Goal: Information Seeking & Learning: Check status

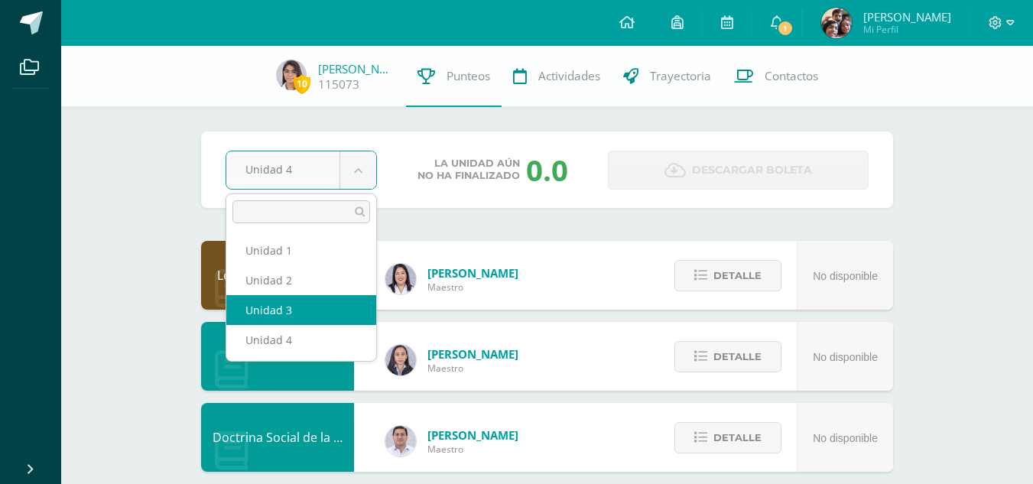
select select "Unidad 3"
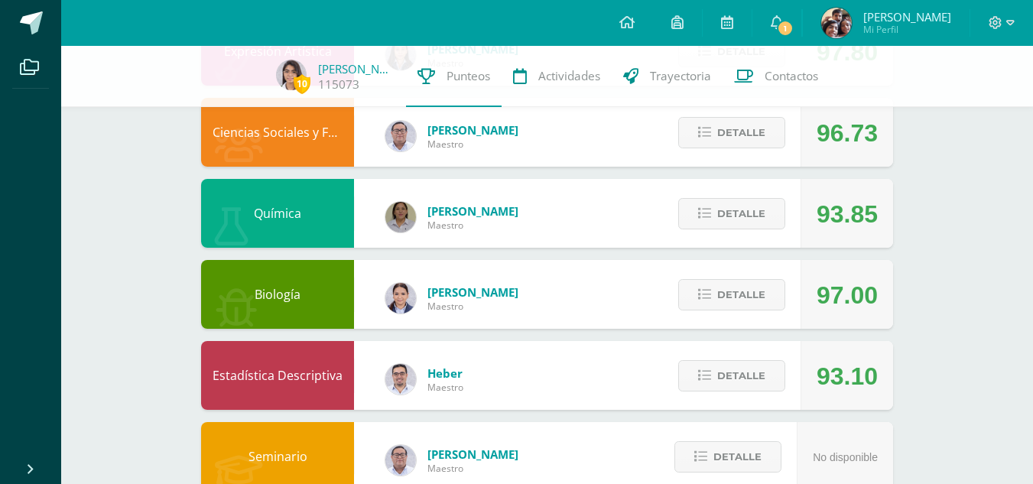
scroll to position [829, 0]
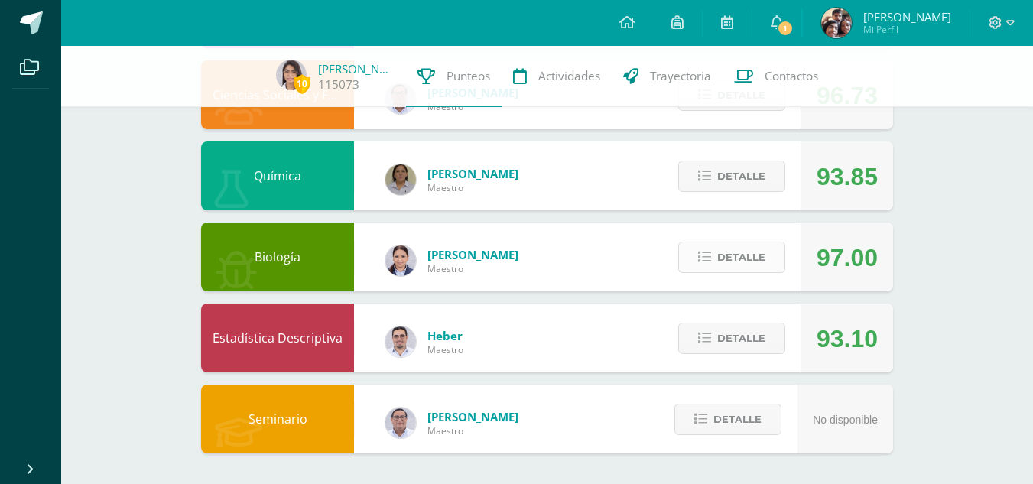
click at [725, 267] on span "Detalle" at bounding box center [741, 257] width 48 height 28
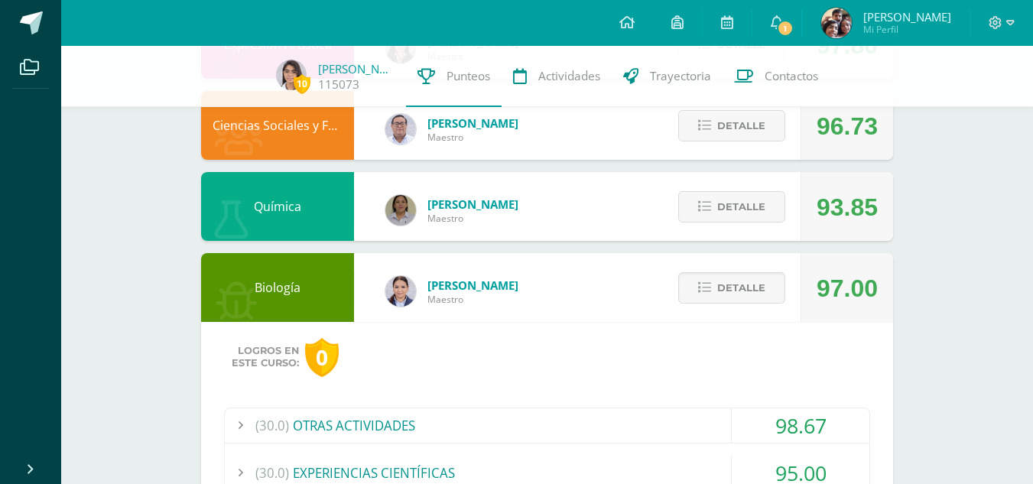
scroll to position [796, 0]
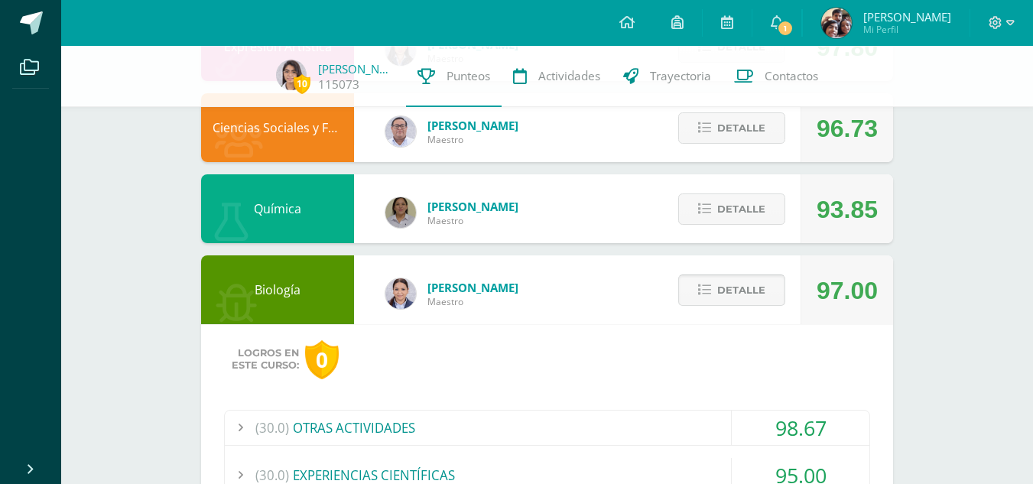
click at [730, 291] on span "Detalle" at bounding box center [741, 290] width 48 height 28
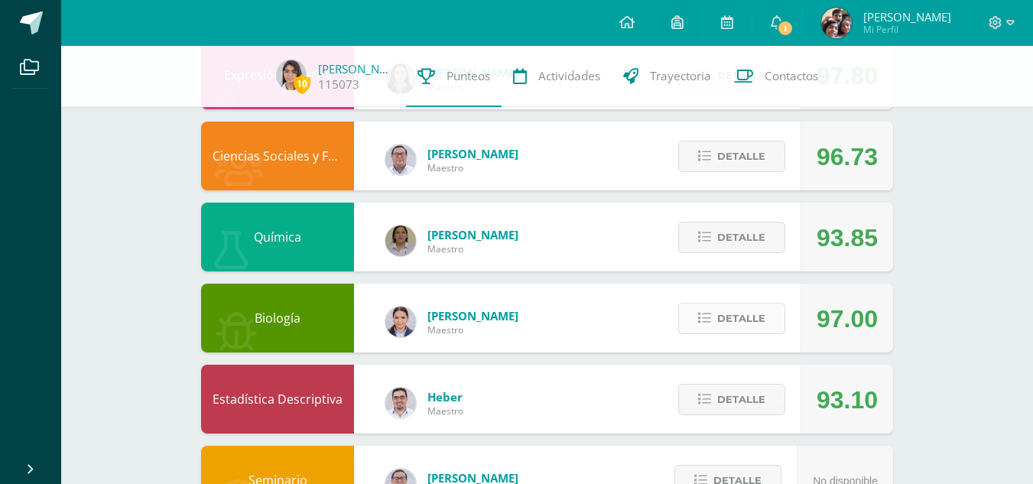
scroll to position [773, 0]
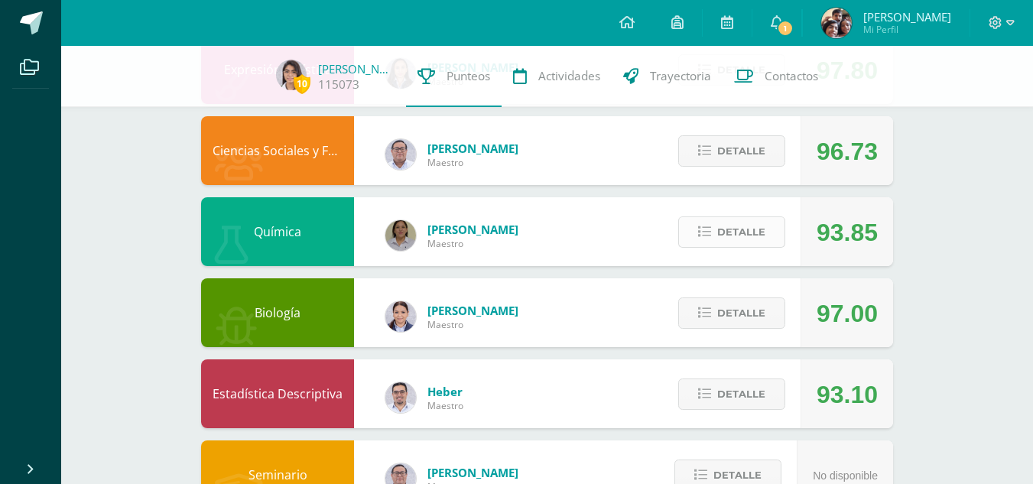
click at [730, 238] on span "Detalle" at bounding box center [741, 232] width 48 height 28
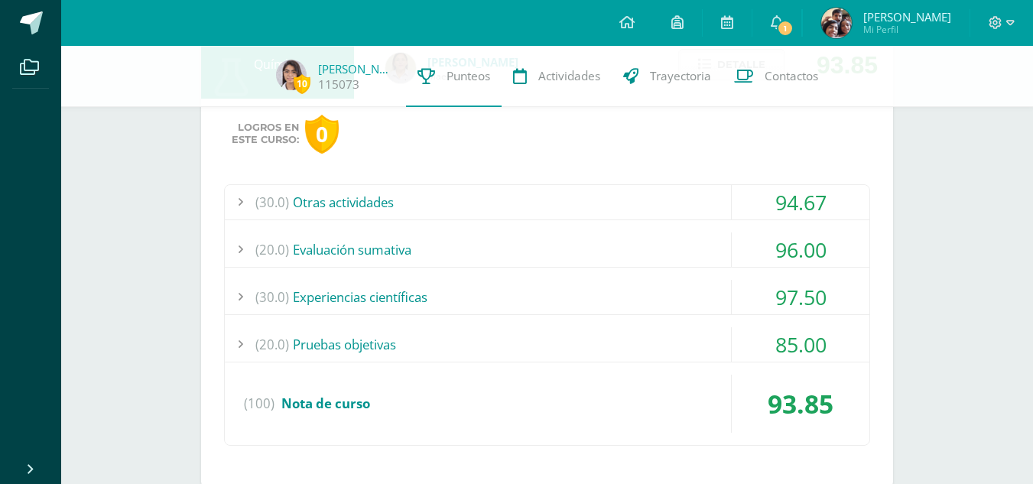
scroll to position [941, 0]
click at [631, 256] on div "(20.0) Evaluación sumativa" at bounding box center [547, 249] width 645 height 34
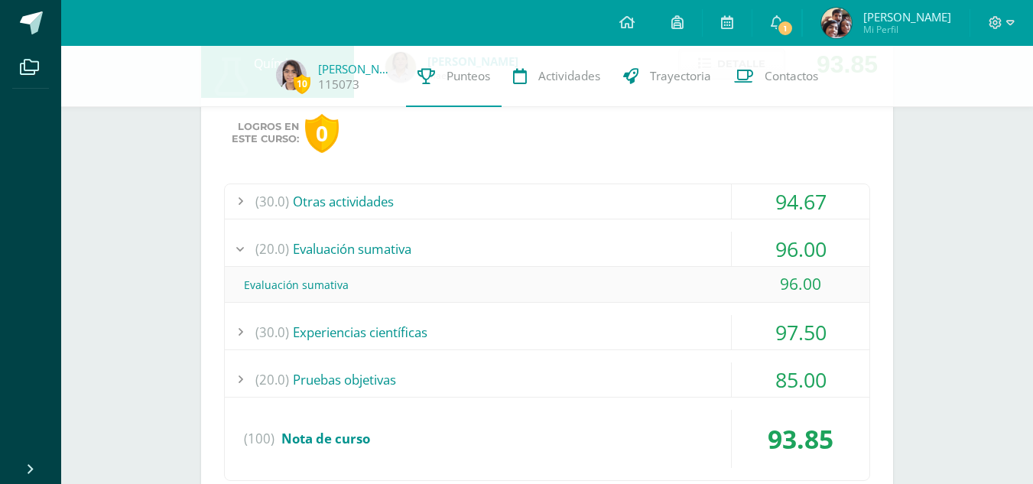
click at [631, 256] on div "(20.0) Evaluación sumativa" at bounding box center [547, 249] width 645 height 34
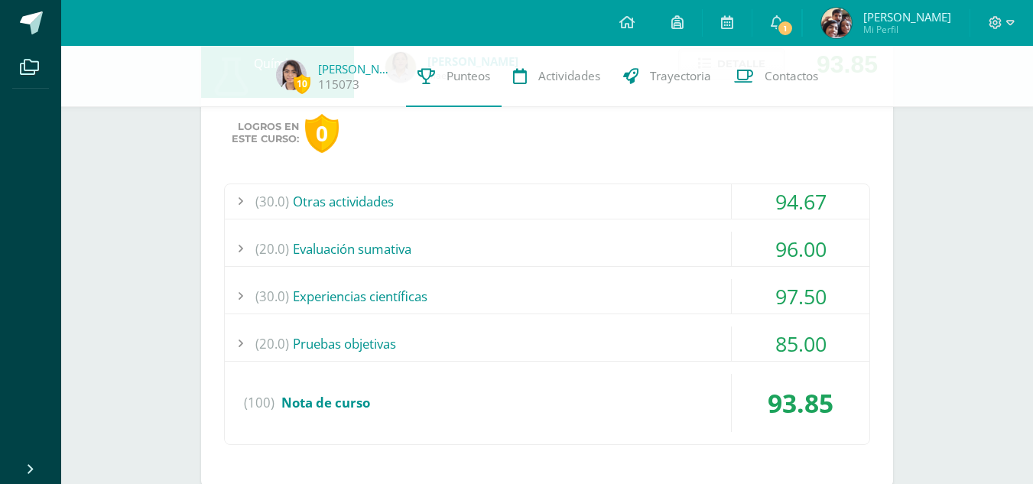
click at [630, 288] on div "(30.0) Experiencias científicas" at bounding box center [547, 296] width 645 height 34
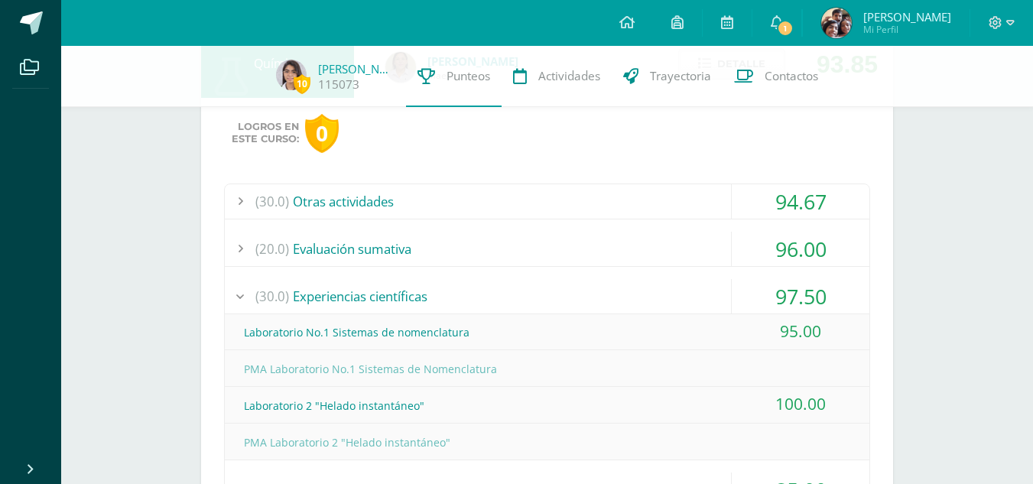
click at [630, 288] on div "(30.0) Experiencias científicas" at bounding box center [547, 296] width 645 height 34
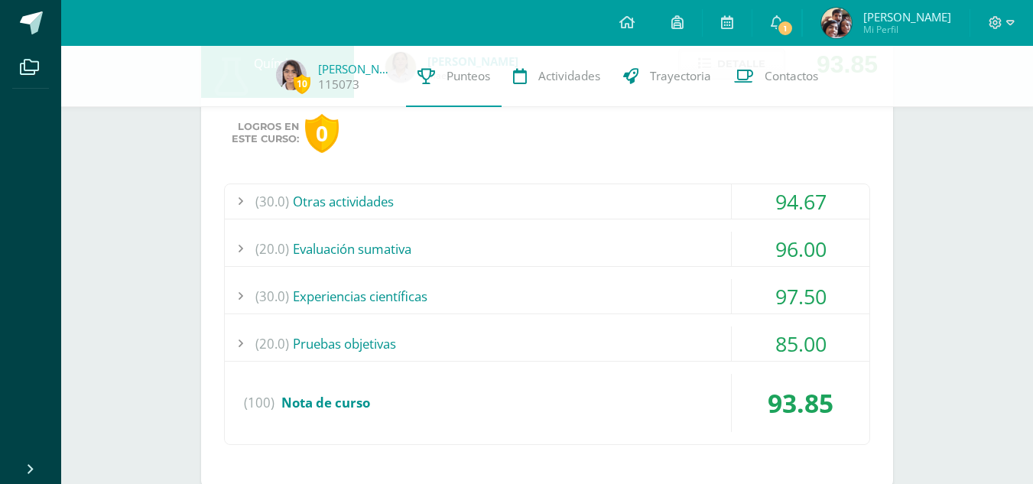
click at [647, 206] on div "(30.0) Otras actividades" at bounding box center [547, 201] width 645 height 34
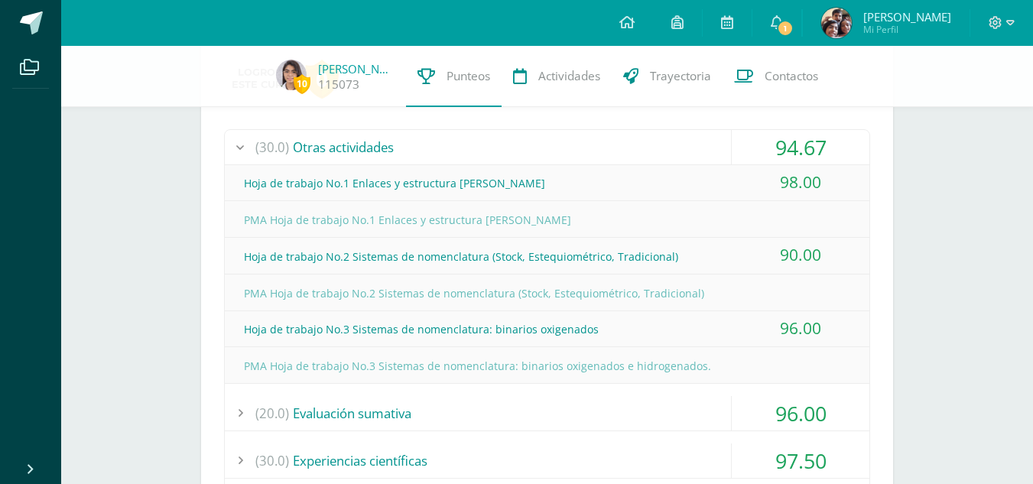
scroll to position [948, 0]
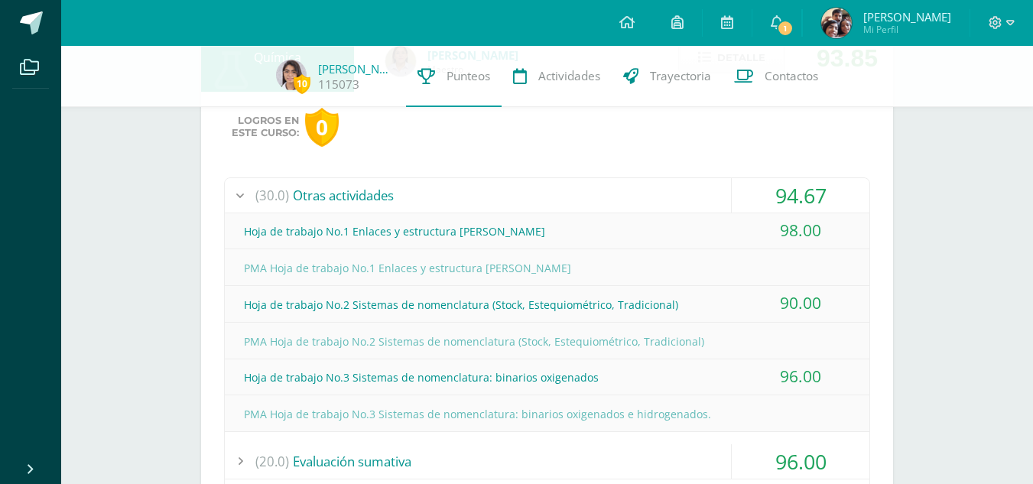
click at [629, 195] on div "(30.0) Otras actividades" at bounding box center [547, 195] width 645 height 34
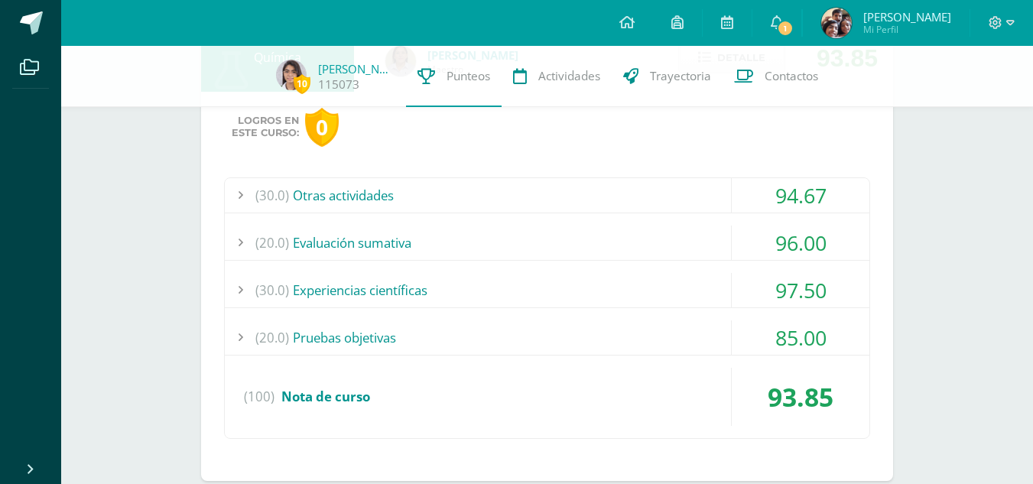
click at [607, 348] on div "(20.0) Pruebas objetivas" at bounding box center [547, 337] width 645 height 34
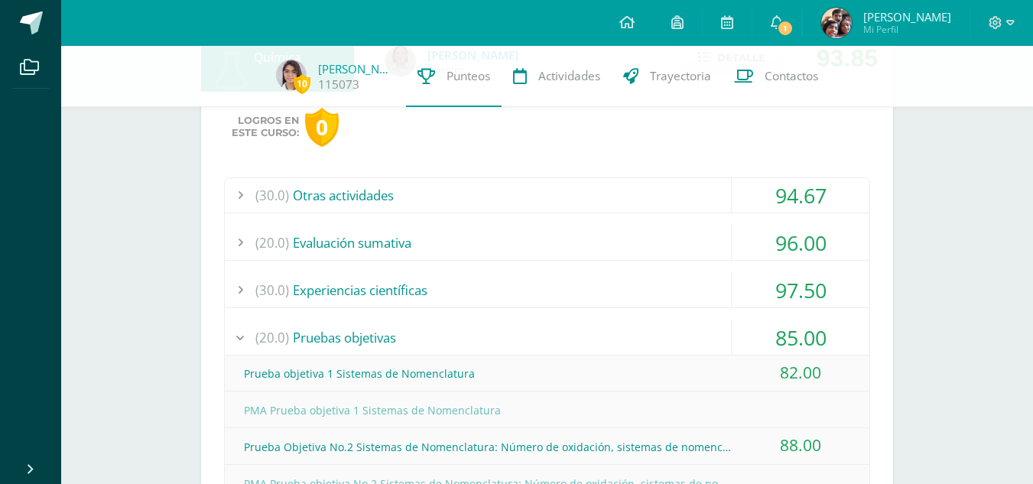
click at [592, 341] on div "(20.0) Pruebas objetivas" at bounding box center [547, 337] width 645 height 34
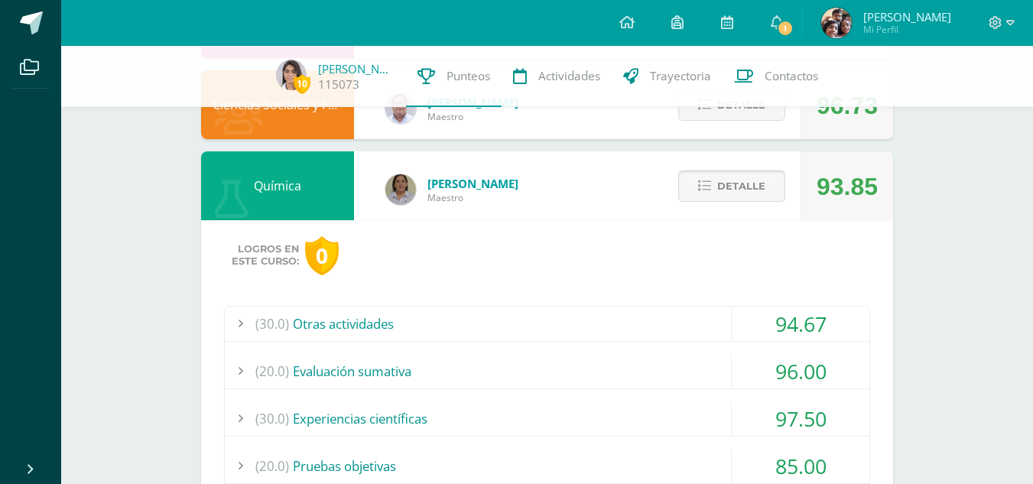
click at [701, 180] on icon at bounding box center [704, 186] width 13 height 13
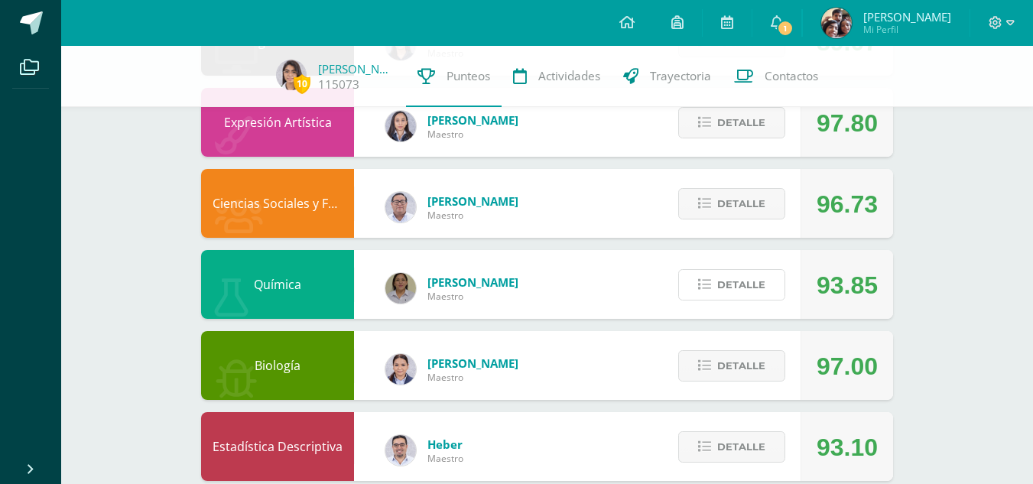
scroll to position [720, 0]
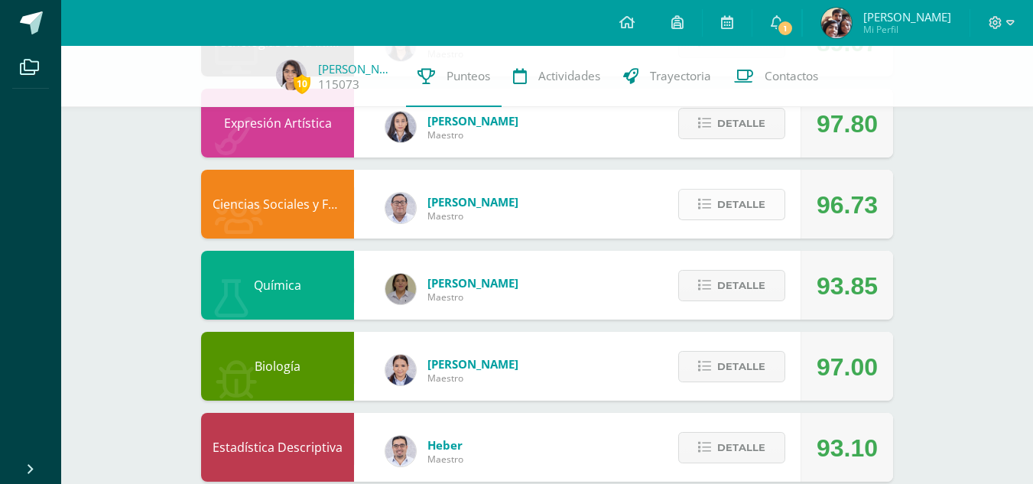
click at [711, 207] on icon at bounding box center [704, 204] width 13 height 13
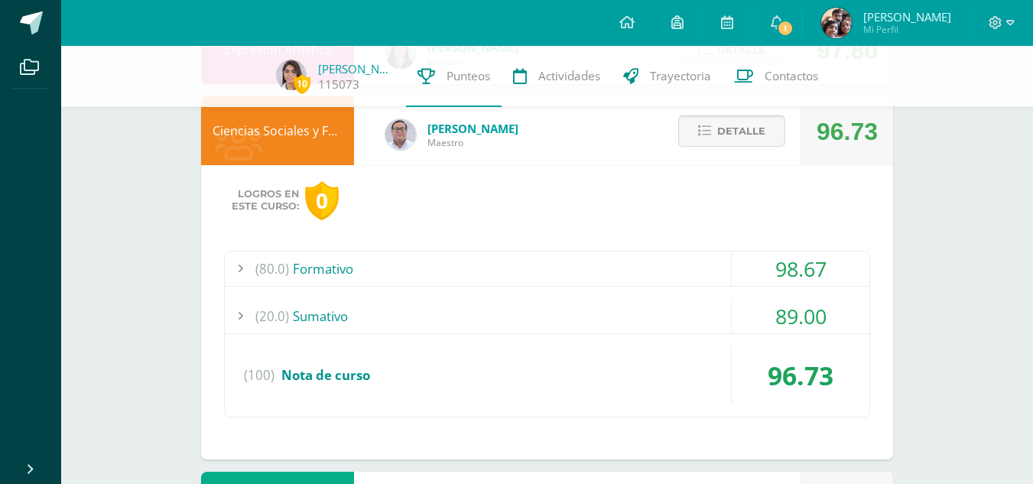
scroll to position [794, 0]
click at [708, 133] on icon at bounding box center [704, 130] width 13 height 13
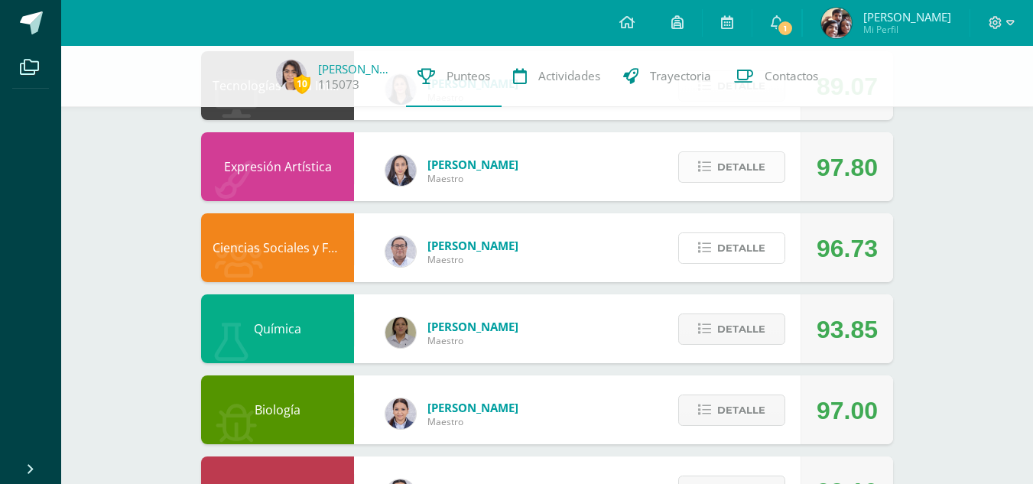
scroll to position [627, 0]
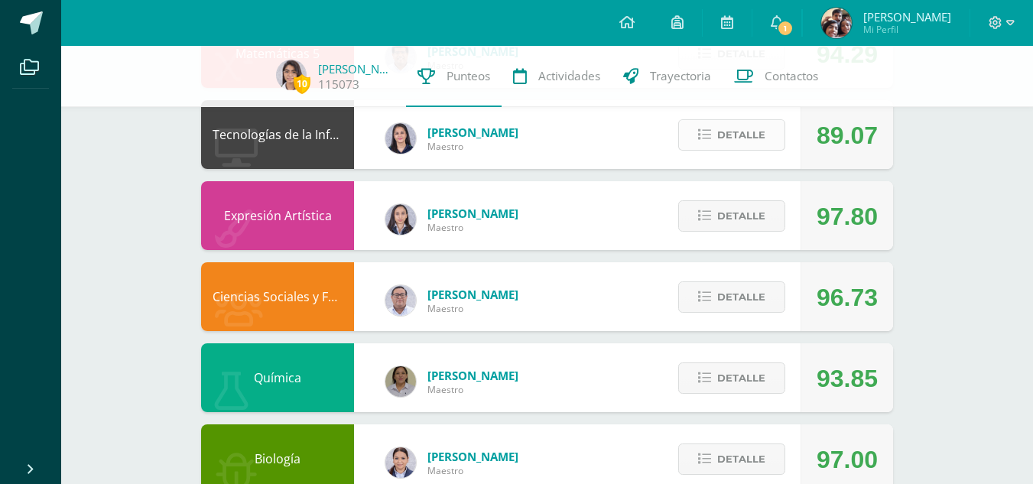
click at [737, 147] on span "Detalle" at bounding box center [741, 135] width 48 height 28
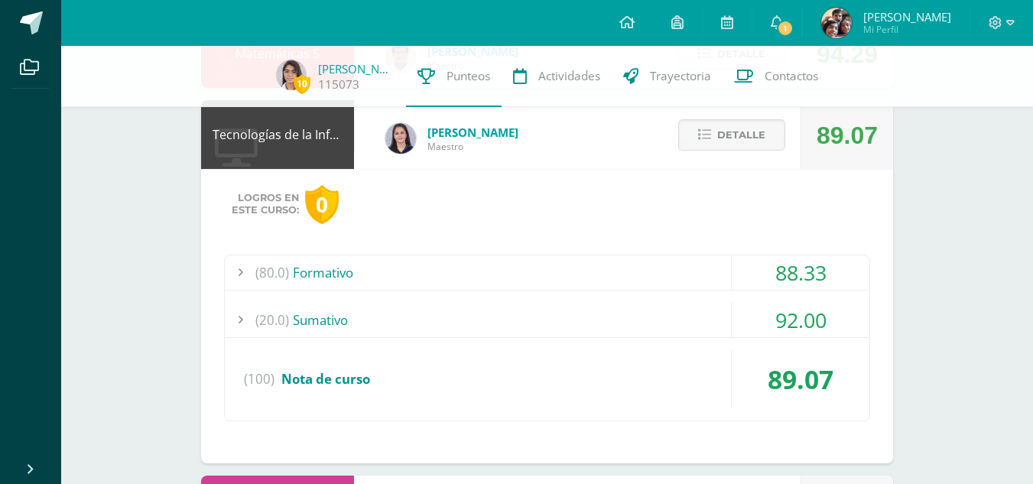
click at [592, 320] on div "(20.0) Sumativo" at bounding box center [547, 320] width 645 height 34
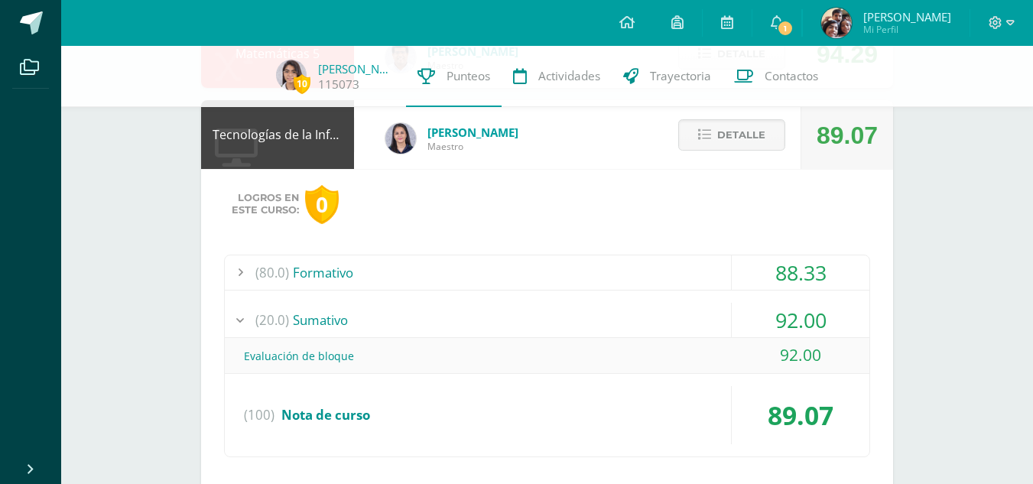
click at [592, 320] on div "(20.0) Sumativo" at bounding box center [547, 320] width 645 height 34
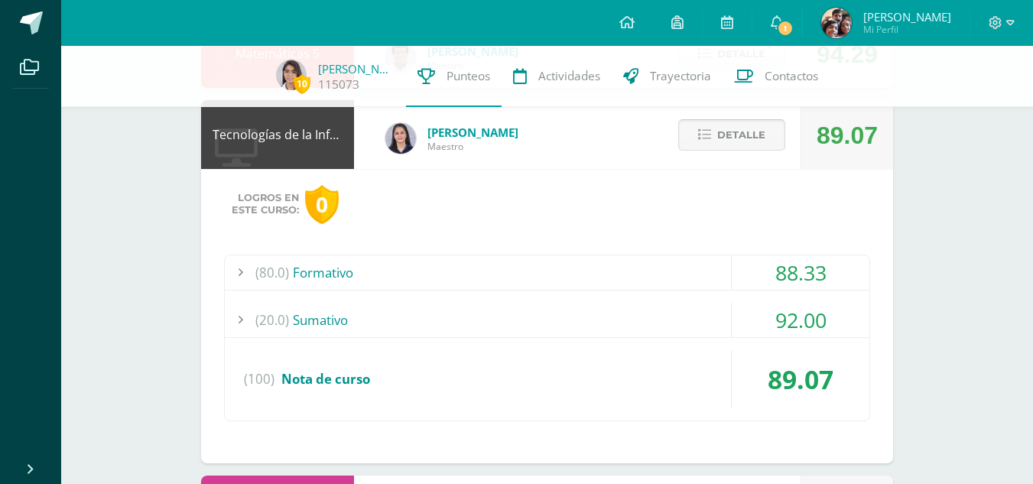
click at [730, 121] on span "Detalle" at bounding box center [741, 135] width 48 height 28
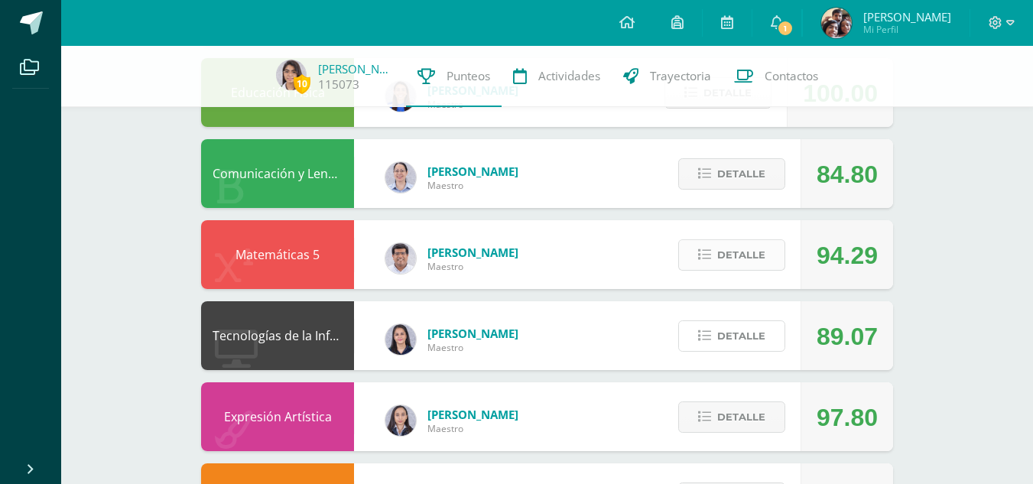
scroll to position [424, 0]
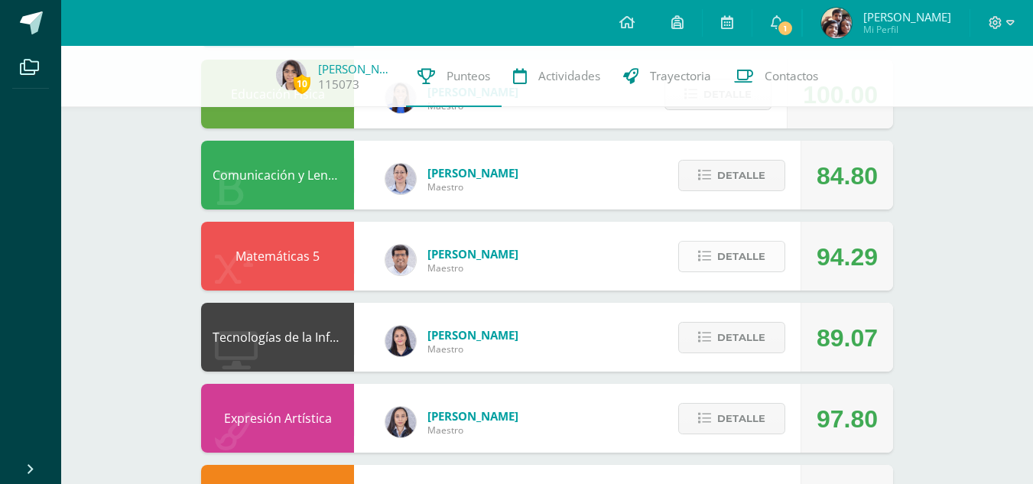
click at [735, 268] on span "Detalle" at bounding box center [741, 256] width 48 height 28
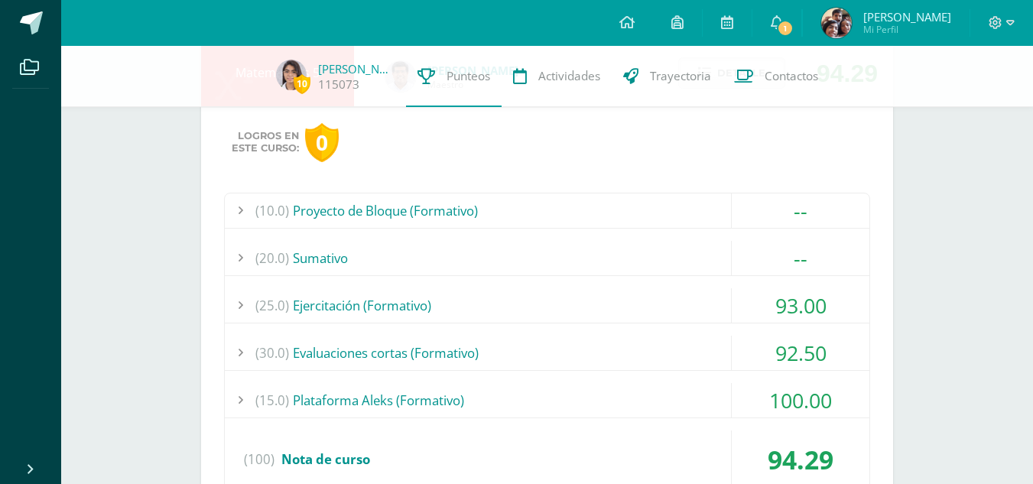
scroll to position [603, 0]
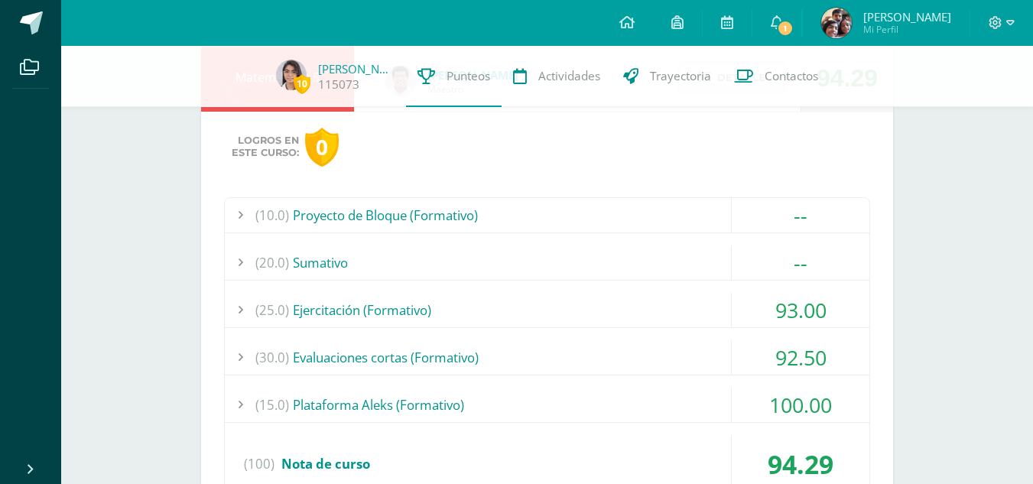
click at [693, 273] on div "(20.0) Sumativo" at bounding box center [547, 263] width 645 height 34
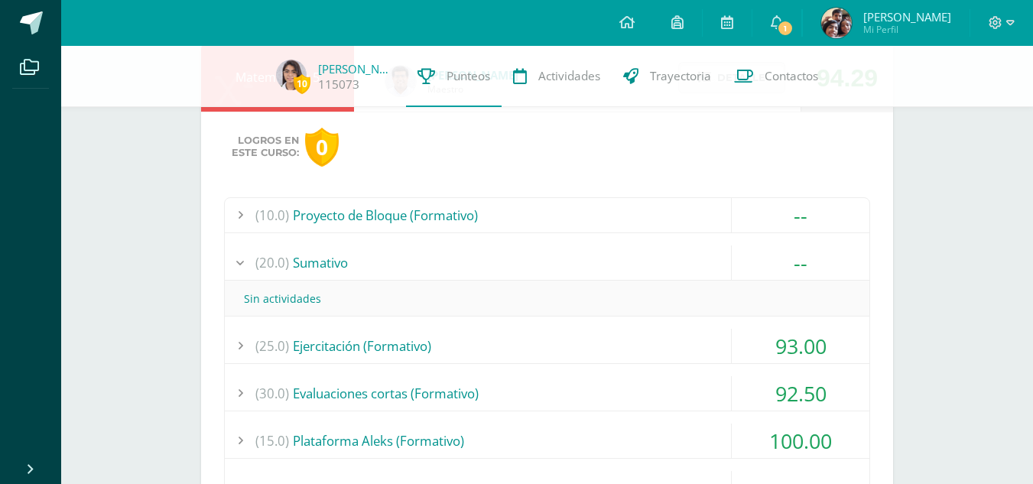
click at [693, 273] on div "(20.0) Sumativo" at bounding box center [547, 263] width 645 height 34
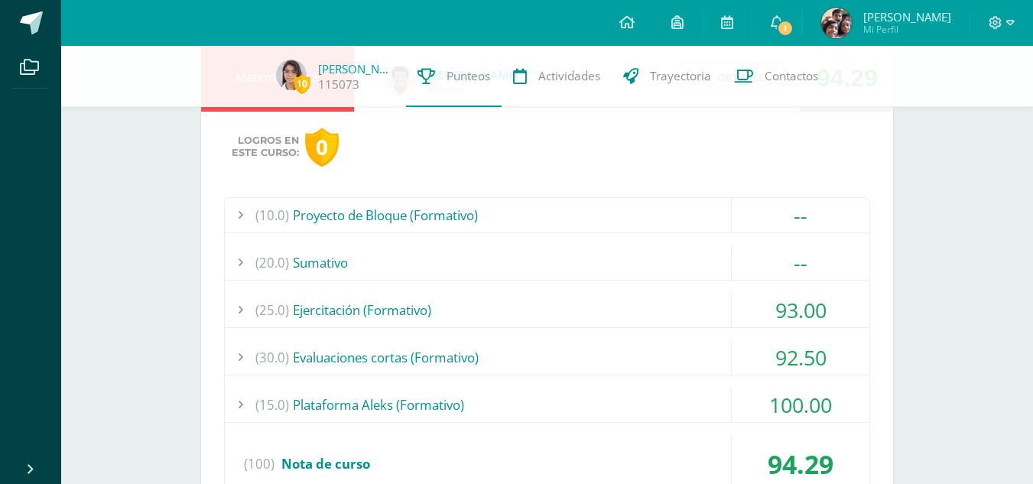
click at [688, 224] on div "(10.0) Proyecto de Bloque (Formativo)" at bounding box center [547, 215] width 645 height 34
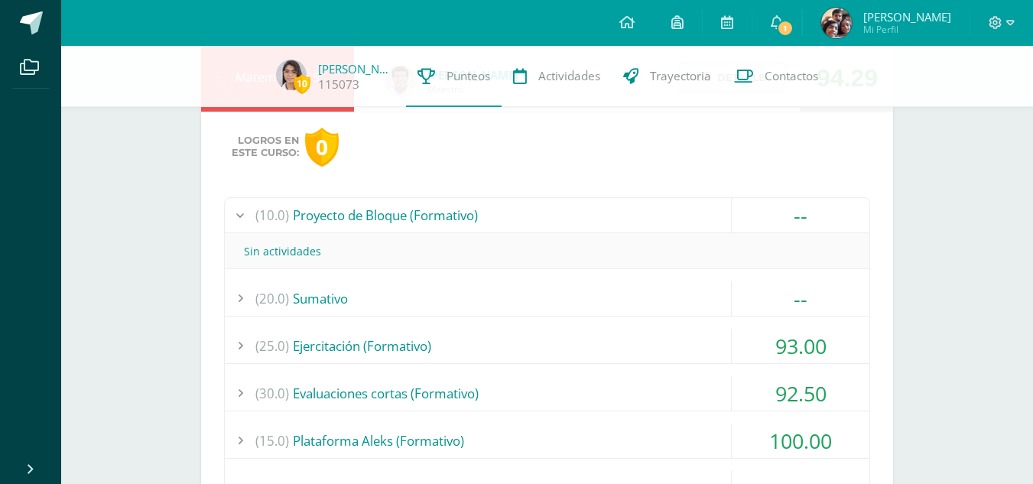
click at [688, 224] on div "(10.0) Proyecto de Bloque (Formativo)" at bounding box center [547, 215] width 645 height 34
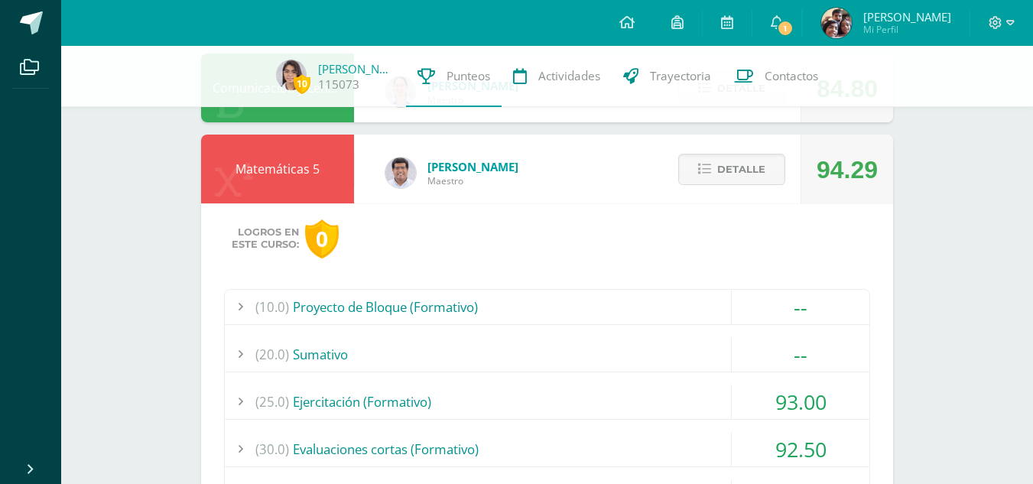
scroll to position [508, 0]
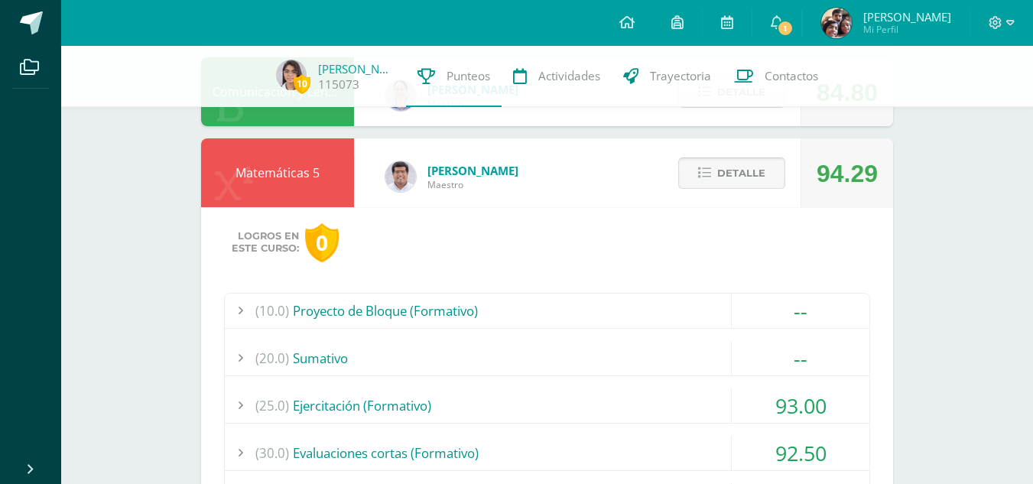
click at [696, 171] on button "Detalle" at bounding box center [731, 173] width 107 height 31
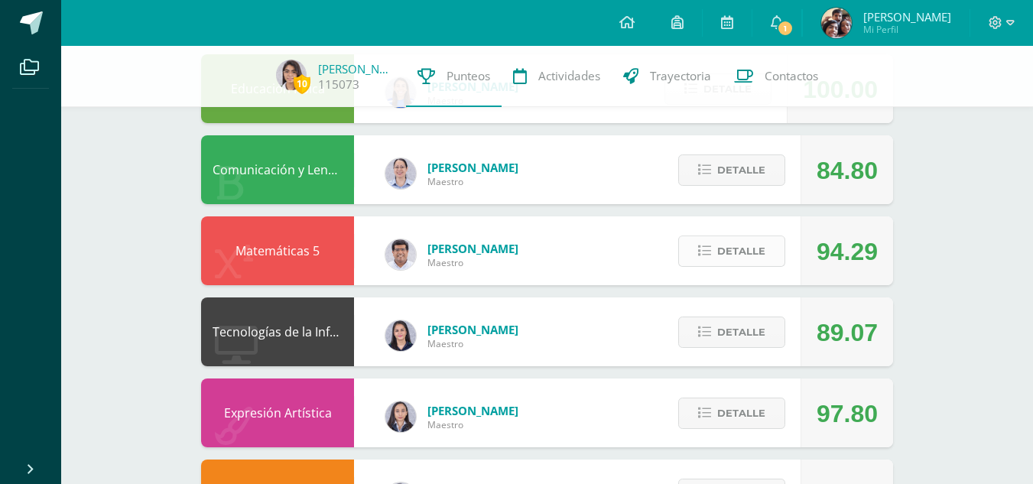
scroll to position [429, 0]
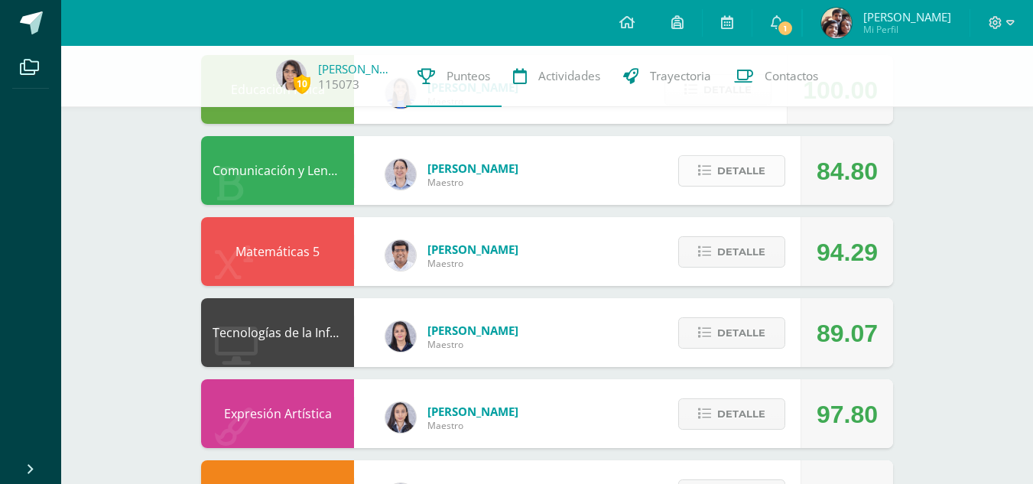
click at [715, 168] on button "Detalle" at bounding box center [731, 170] width 107 height 31
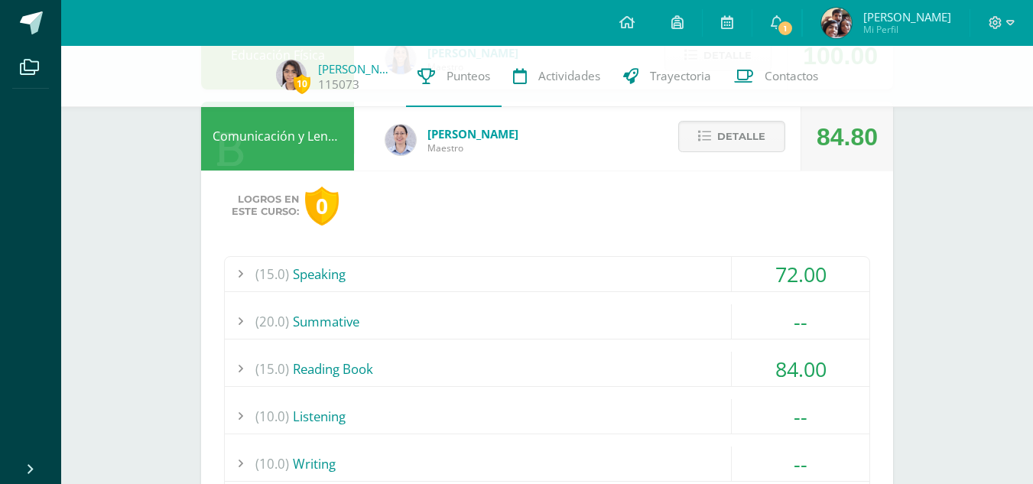
scroll to position [462, 0]
click at [752, 145] on span "Detalle" at bounding box center [741, 138] width 48 height 28
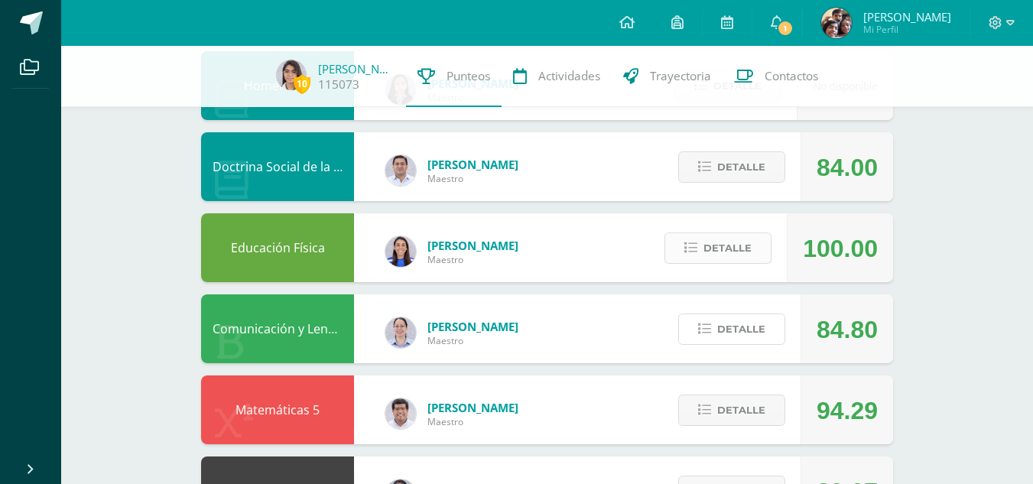
scroll to position [270, 0]
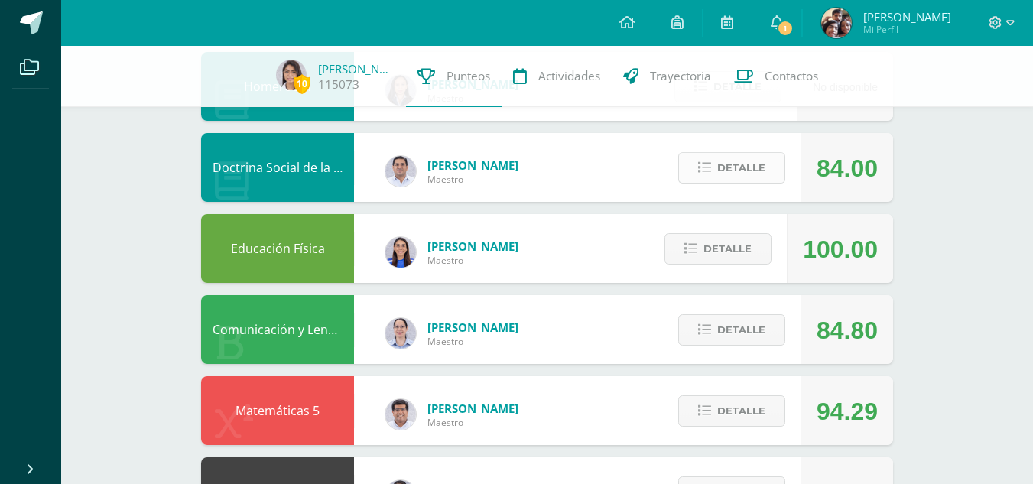
click at [732, 168] on span "Detalle" at bounding box center [741, 168] width 48 height 28
click at [732, 168] on span at bounding box center [732, 168] width 74 height 21
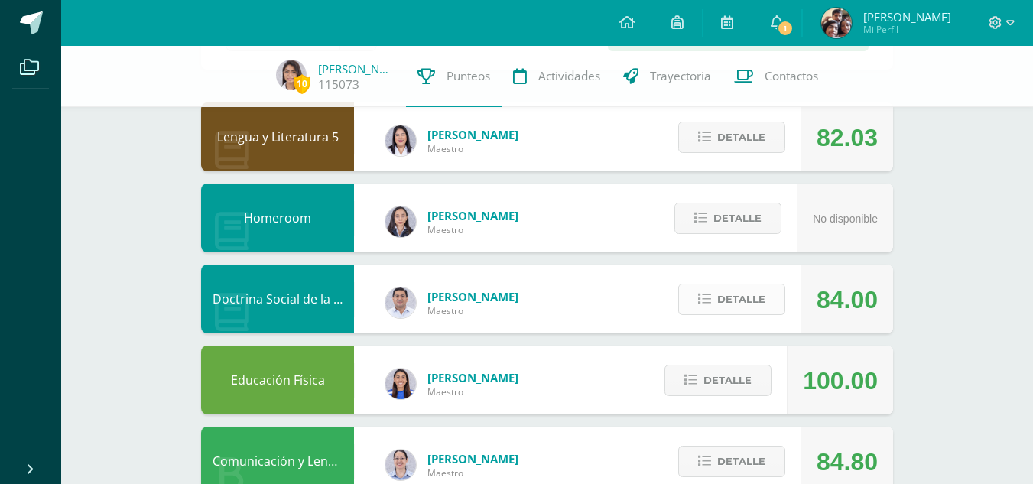
scroll to position [103, 0]
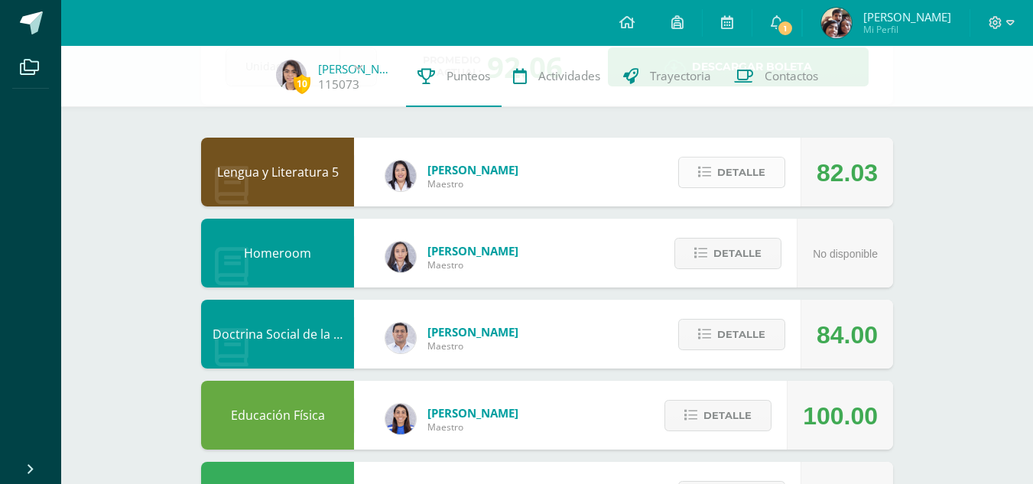
click at [711, 170] on icon at bounding box center [704, 172] width 13 height 13
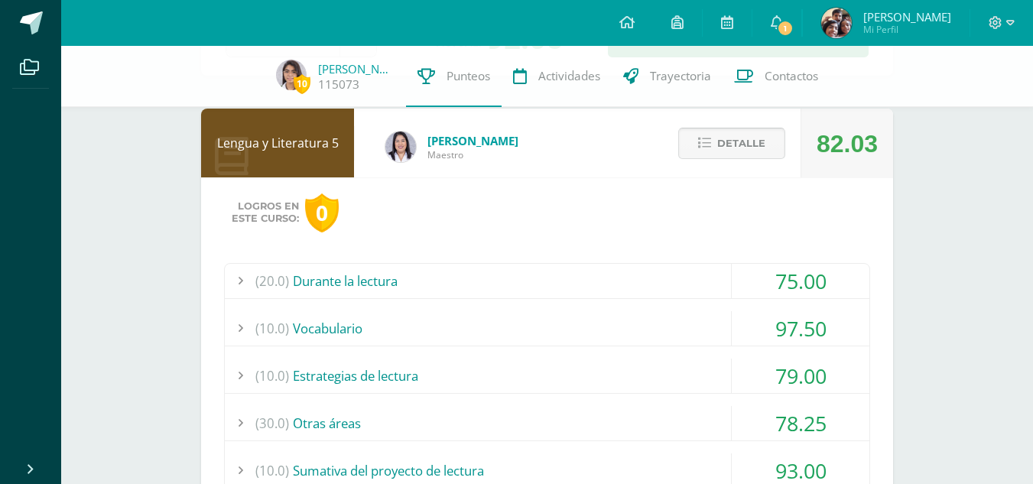
scroll to position [131, 0]
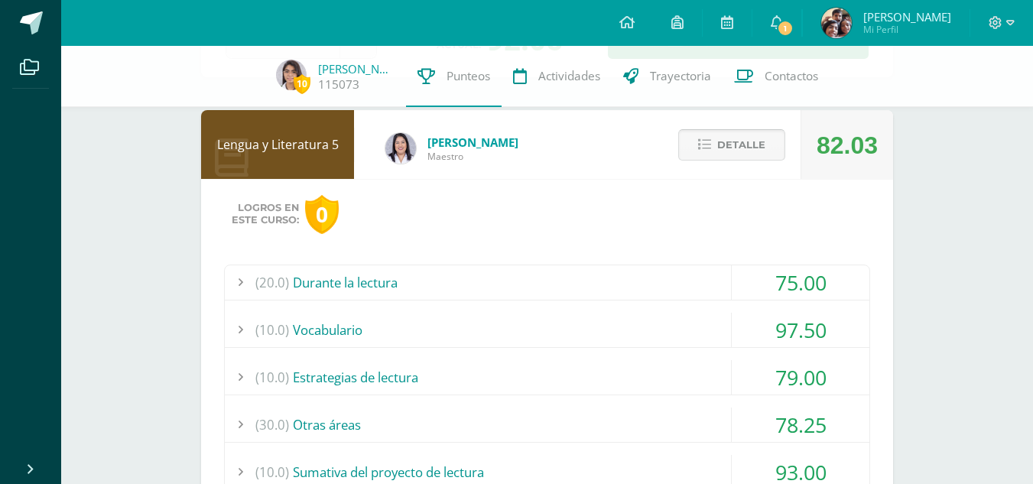
click at [717, 151] on button "Detalle" at bounding box center [731, 144] width 107 height 31
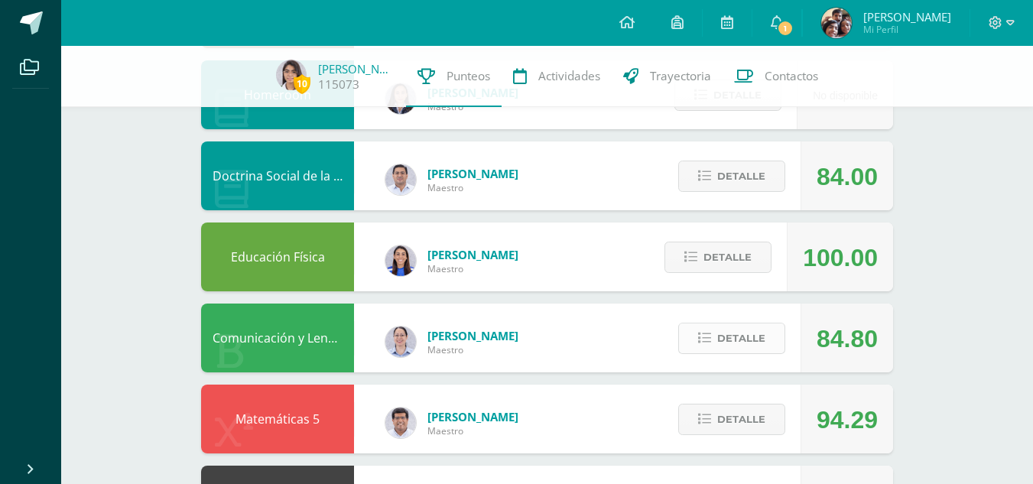
scroll to position [273, 0]
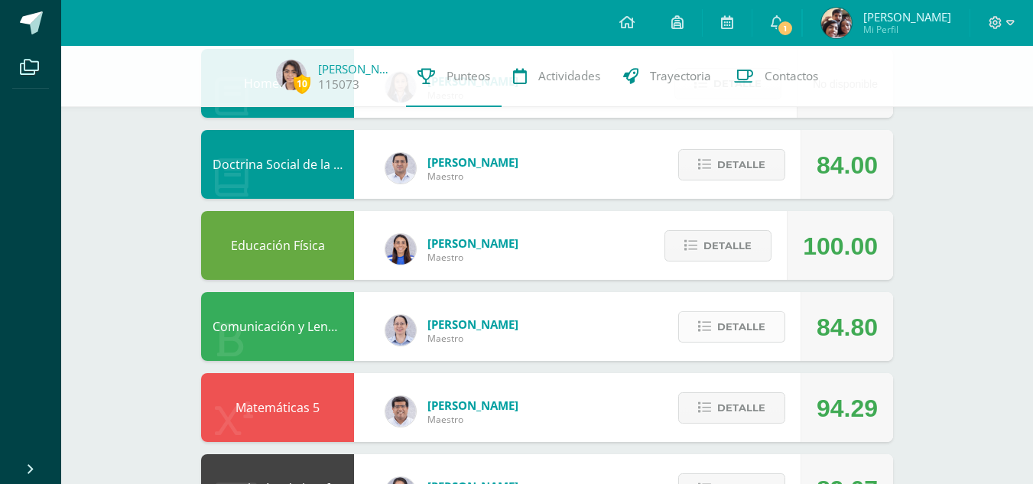
click at [723, 325] on span "Detalle" at bounding box center [741, 327] width 48 height 28
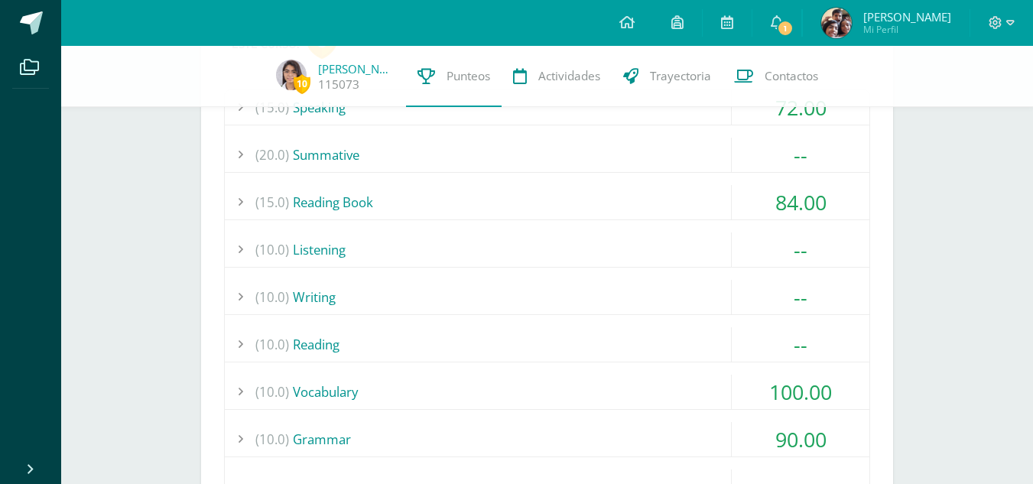
scroll to position [629, 0]
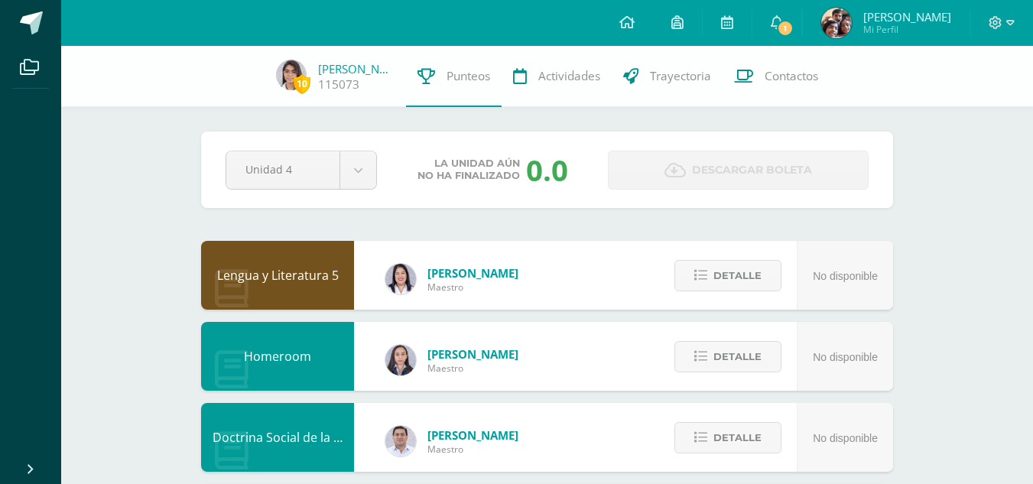
scroll to position [34, 0]
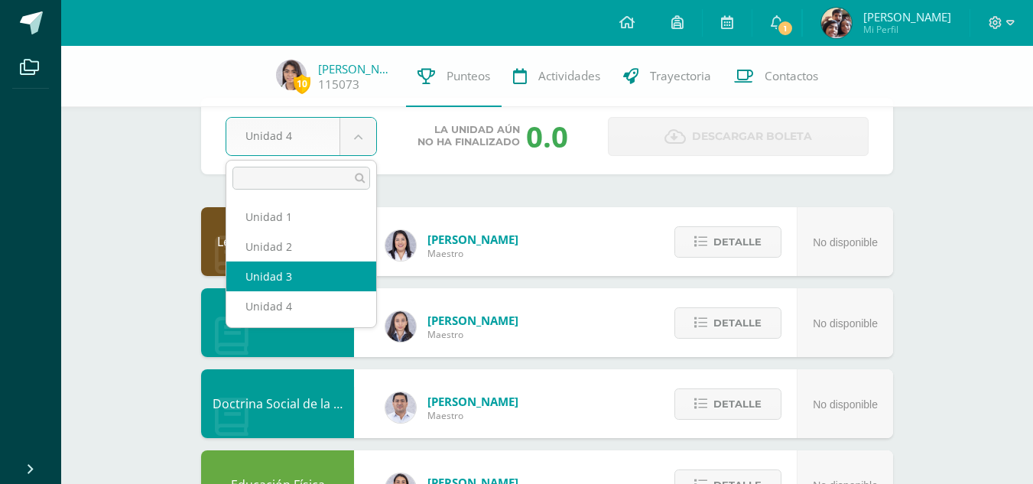
select select "Unidad 3"
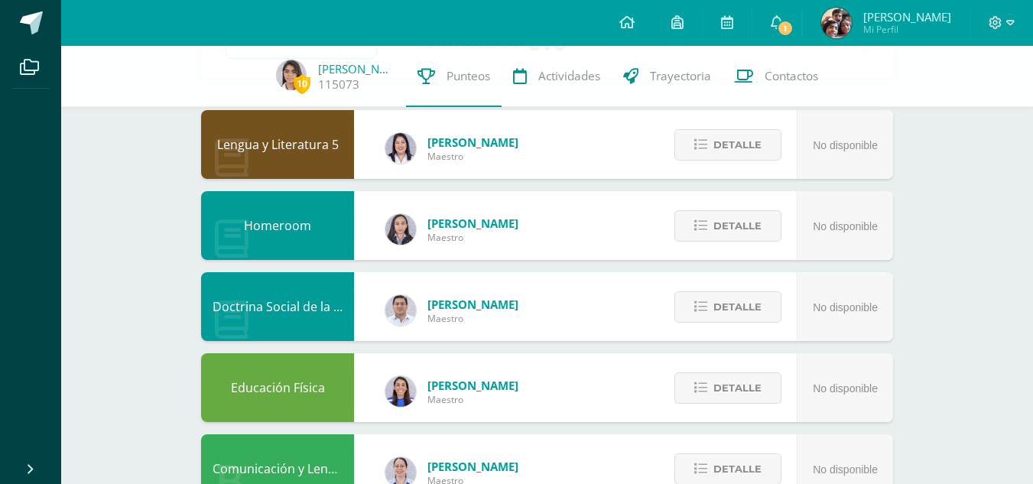
scroll to position [256, 0]
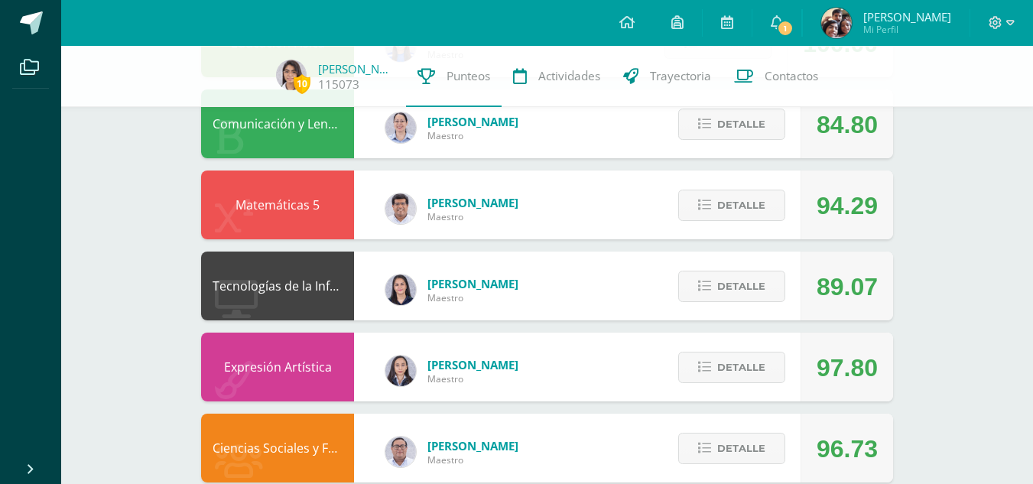
scroll to position [480, 0]
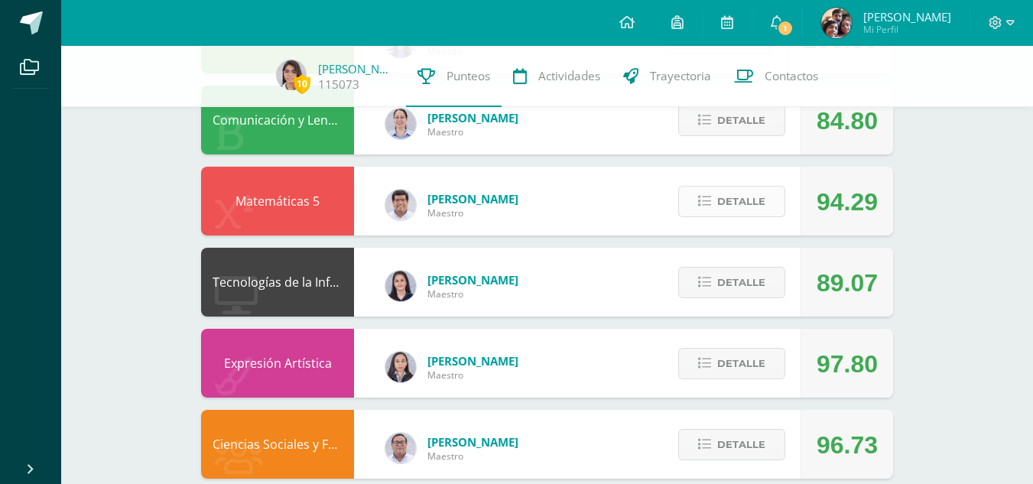
click at [749, 208] on span "Detalle" at bounding box center [741, 201] width 48 height 28
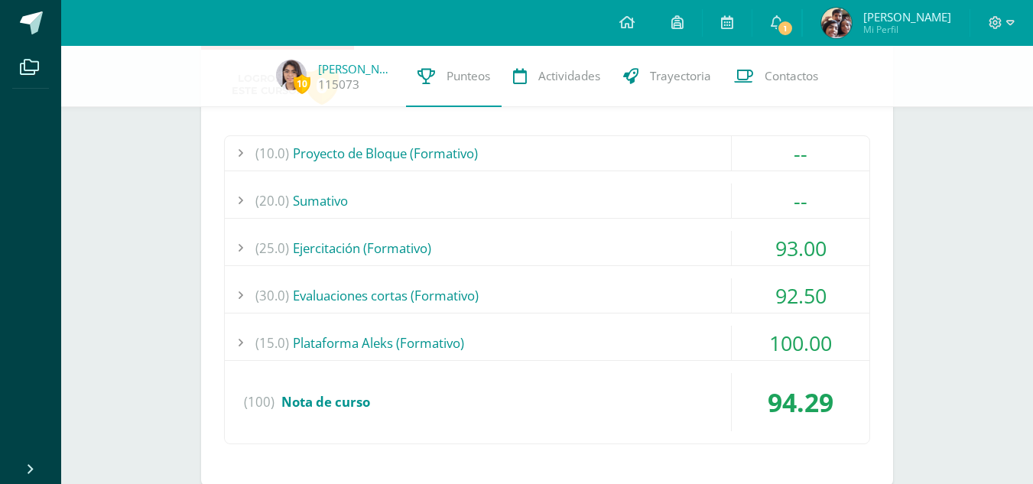
scroll to position [672, 0]
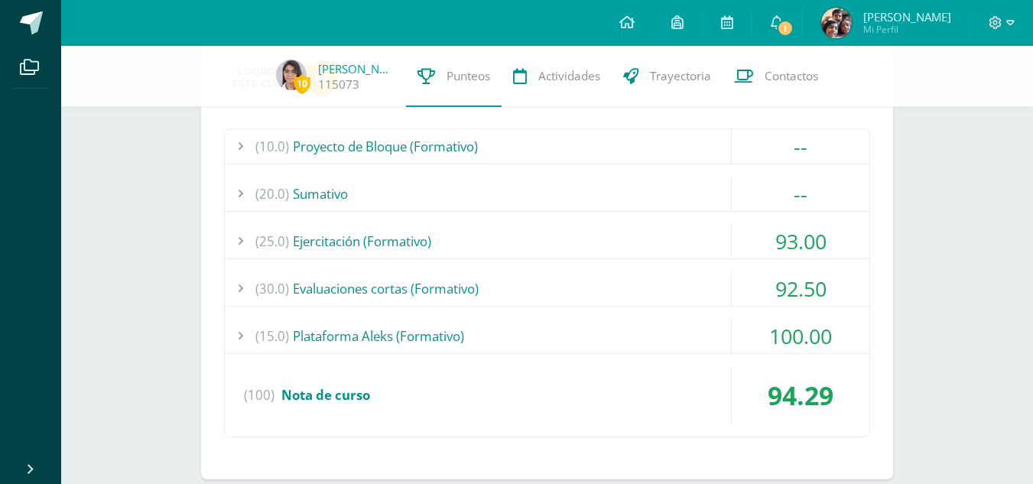
click at [616, 292] on div "(30.0) Evaluaciones cortas (Formativo)" at bounding box center [547, 289] width 645 height 34
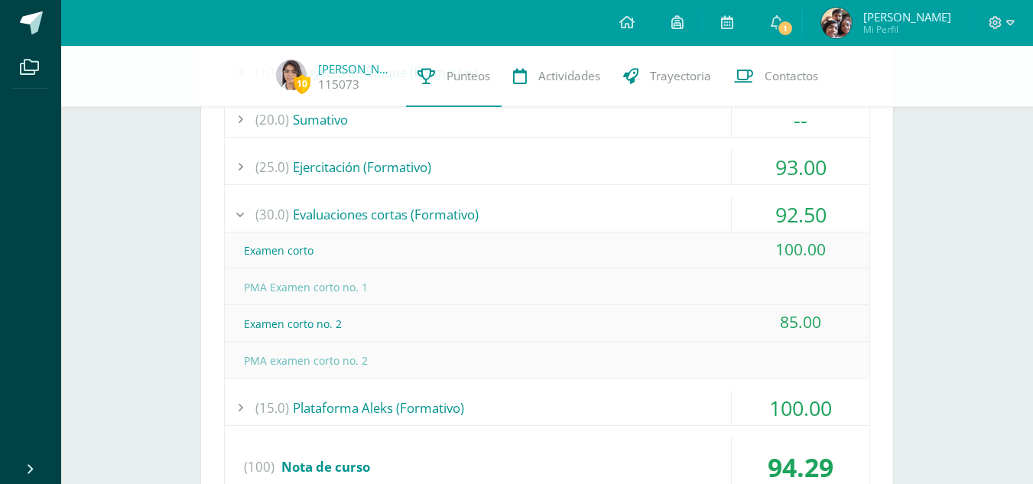
scroll to position [751, 0]
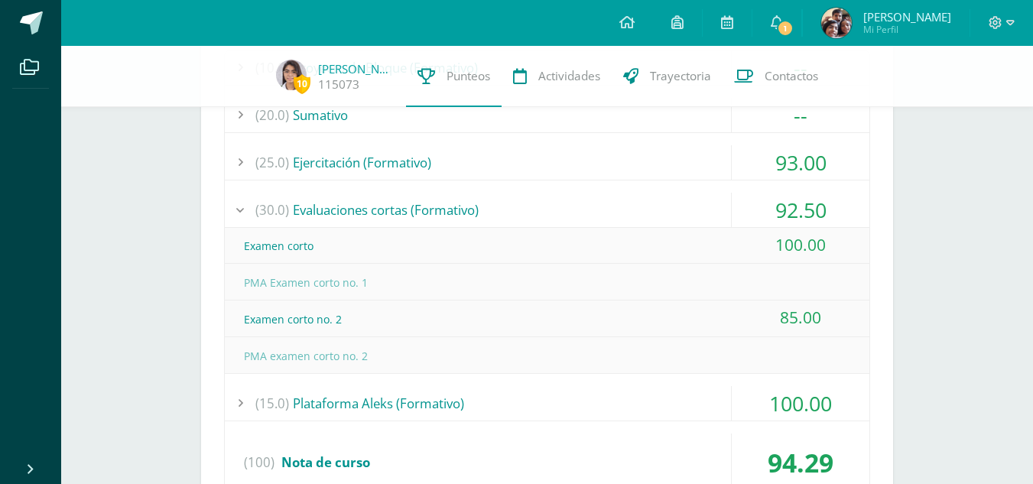
drag, startPoint x: 776, startPoint y: 315, endPoint x: 819, endPoint y: 309, distance: 44.0
click at [819, 309] on div "85.00" at bounding box center [801, 318] width 138 height 34
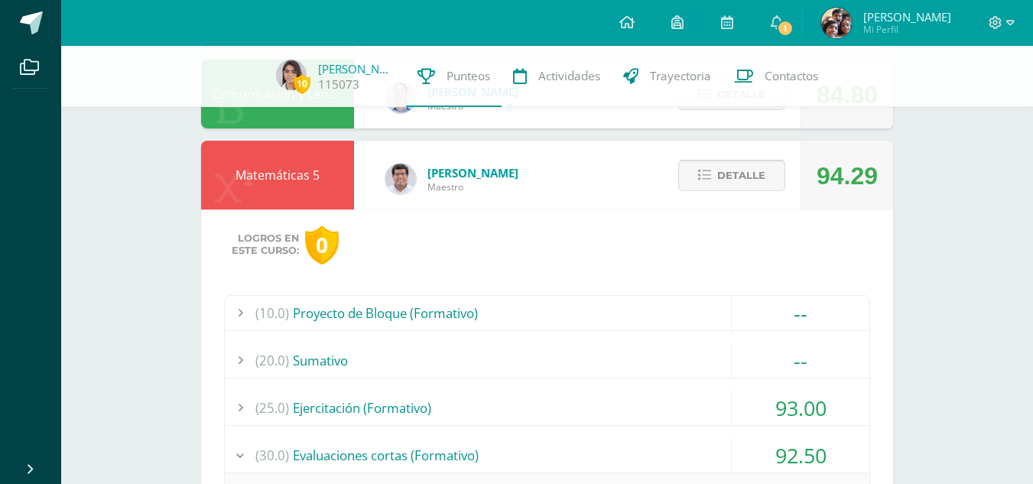
click at [710, 181] on icon at bounding box center [704, 175] width 13 height 13
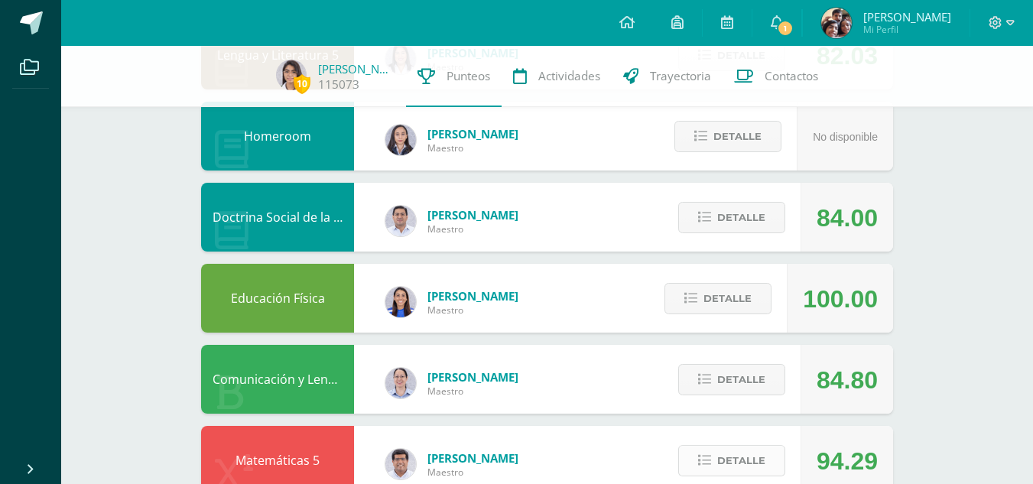
scroll to position [0, 0]
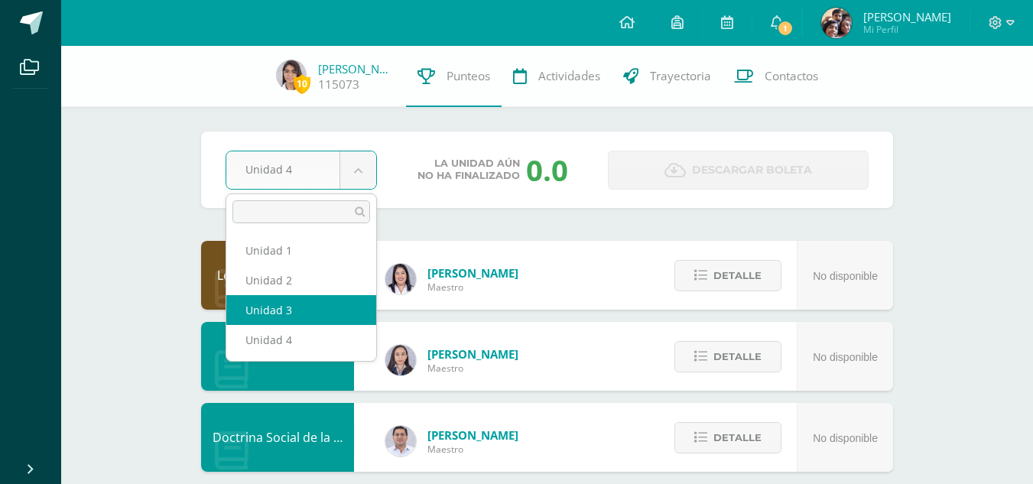
select select "Unidad 3"
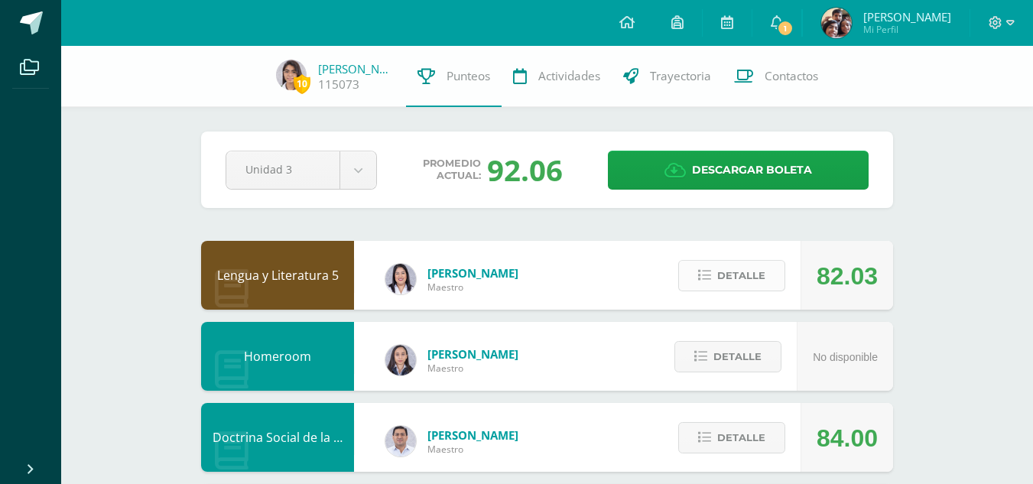
click at [754, 288] on span "Detalle" at bounding box center [741, 276] width 48 height 28
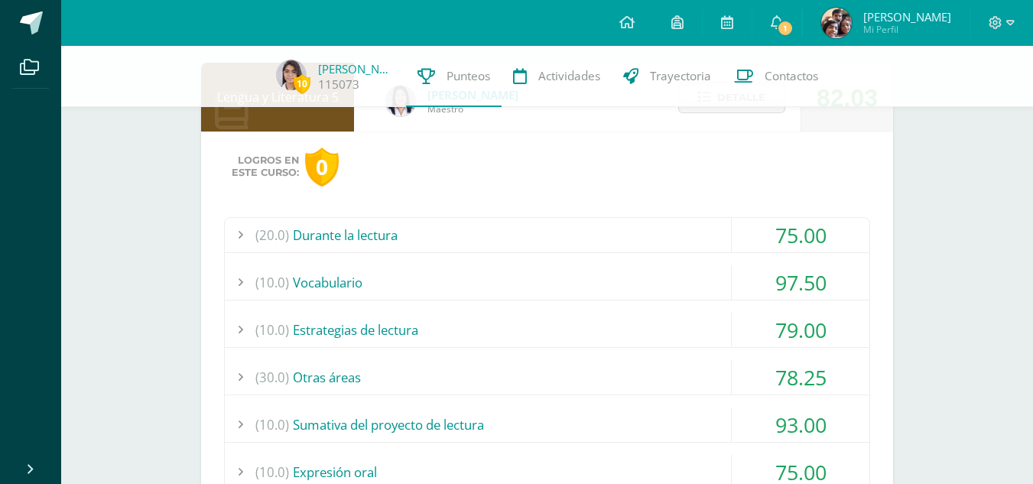
scroll to position [180, 0]
click at [649, 229] on div "(20.0) Durante la lectura" at bounding box center [547, 233] width 645 height 34
